Goal: Task Accomplishment & Management: Manage account settings

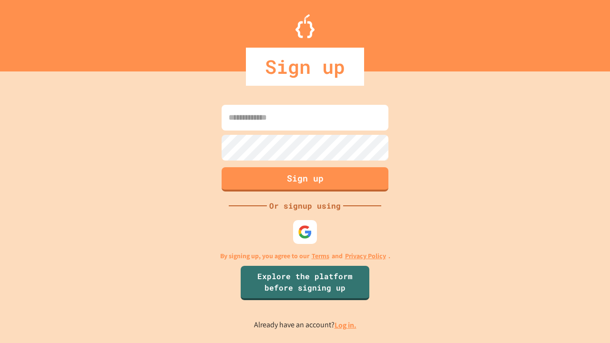
click at [346, 325] on link "Log in." at bounding box center [346, 325] width 22 height 10
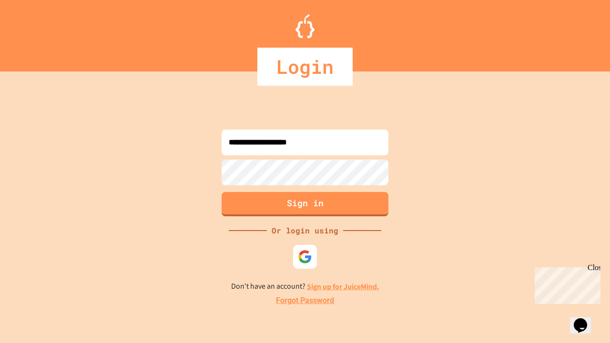
type input "**********"
